Goal: Find specific page/section: Find specific page/section

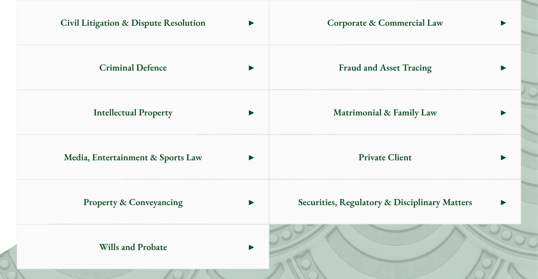
scroll to position [632, 0]
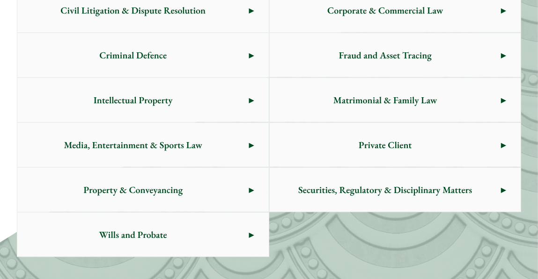
click at [153, 186] on span "Property & Conveyancing" at bounding box center [132, 190] width 231 height 44
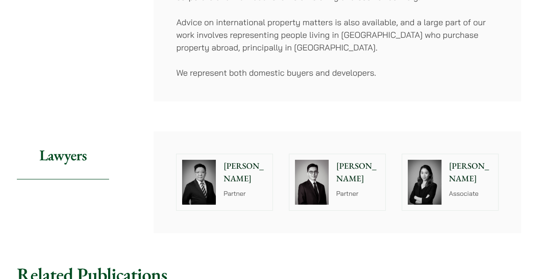
scroll to position [260, 0]
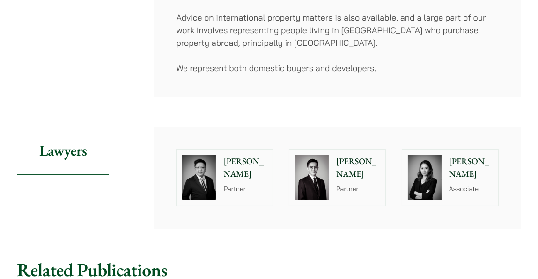
click at [446, 150] on div at bounding box center [424, 178] width 45 height 56
click at [359, 155] on p "[PERSON_NAME]" at bounding box center [358, 167] width 44 height 25
click at [458, 155] on p "Ivy Ng" at bounding box center [471, 167] width 44 height 25
click at [350, 155] on p "[PERSON_NAME]" at bounding box center [358, 167] width 44 height 25
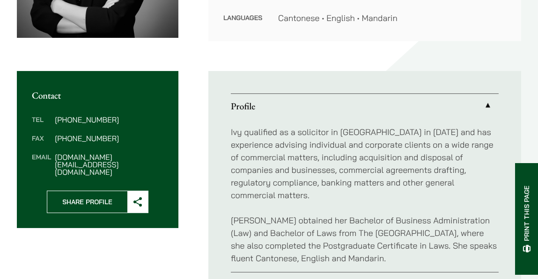
scroll to position [280, 0]
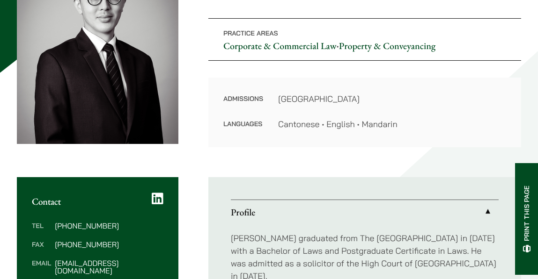
scroll to position [232, 0]
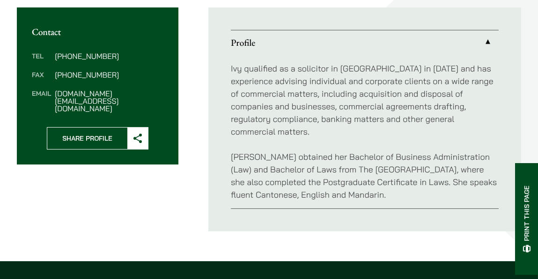
drag, startPoint x: 544, startPoint y: 22, endPoint x: 543, endPoint y: 117, distance: 94.5
click at [537, 117] on html "Skip to content Emergency helpline +852 9763 5524 Practice Areas Antitrust and …" at bounding box center [269, 136] width 538 height 930
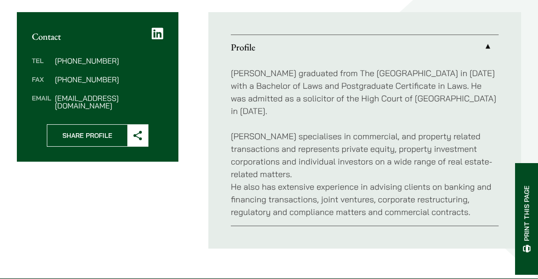
scroll to position [325, 0]
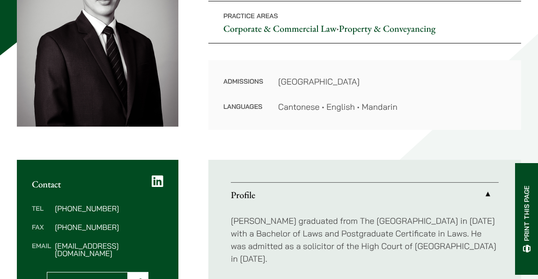
click at [524, 90] on div "Home » Lawyers » [PERSON_NAME] [PERSON_NAME] Partner Practice Areas Corporate &…" at bounding box center [269, 161] width 538 height 472
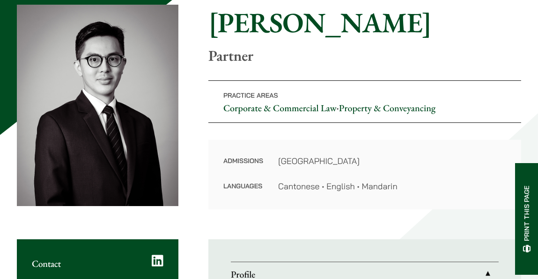
scroll to position [71, 0]
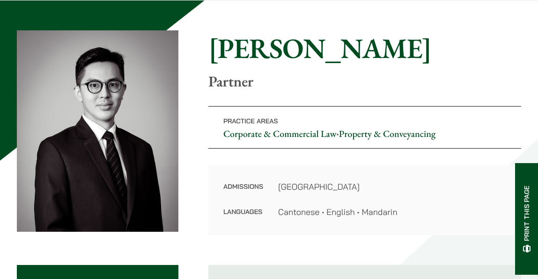
click at [529, 104] on div "Home » Lawyers » [PERSON_NAME] [PERSON_NAME] Partner Practice Areas Corporate &…" at bounding box center [269, 266] width 538 height 472
